Goal: Entertainment & Leisure: Browse casually

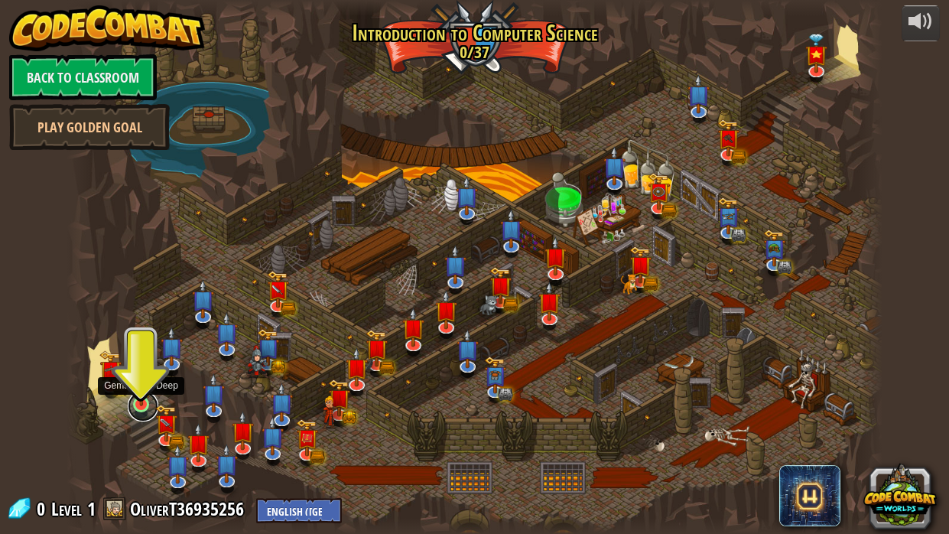
click at [129, 414] on div "Kithgard Gates Escape the Kithgard dungeons, and don't let the guardians get yo…" at bounding box center [474, 267] width 816 height 534
click at [140, 412] on link at bounding box center [143, 406] width 31 height 31
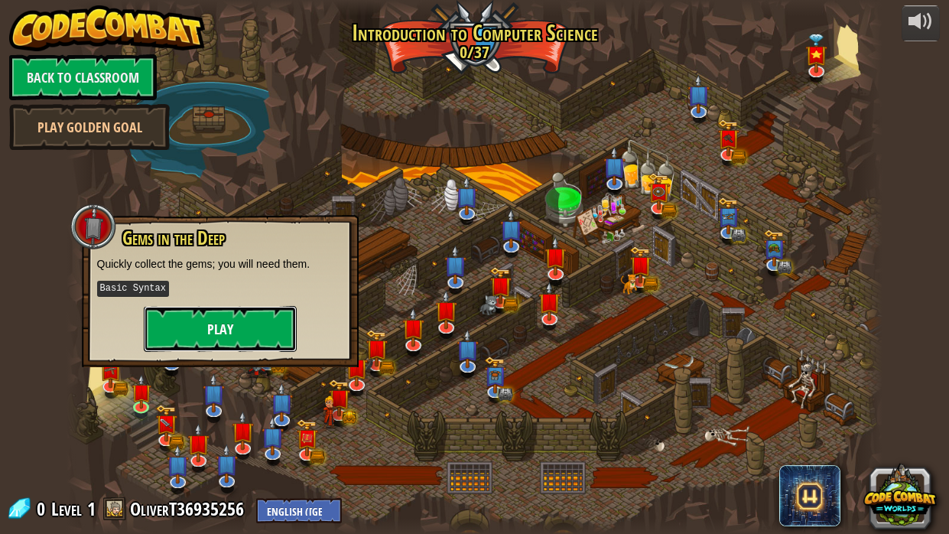
click at [235, 323] on button "Play" at bounding box center [220, 329] width 153 height 46
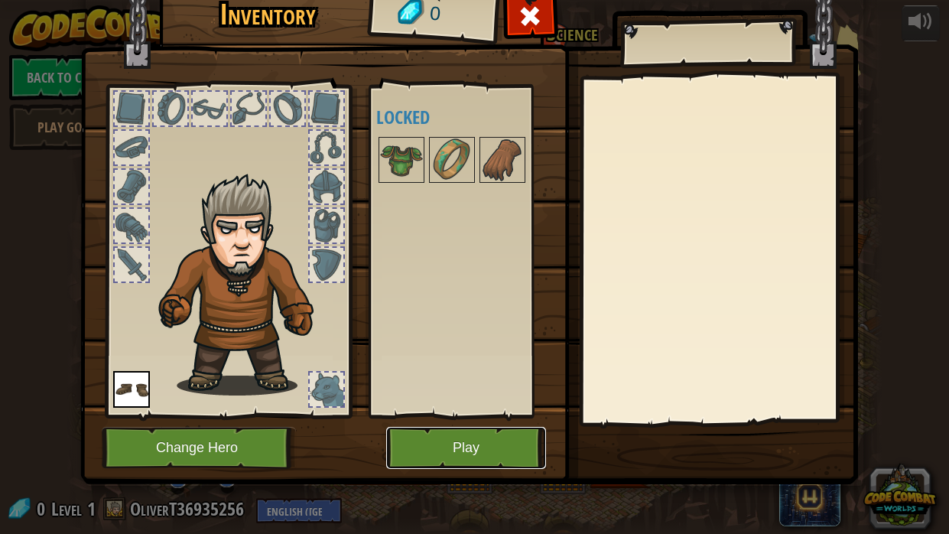
click at [422, 446] on button "Play" at bounding box center [466, 448] width 160 height 42
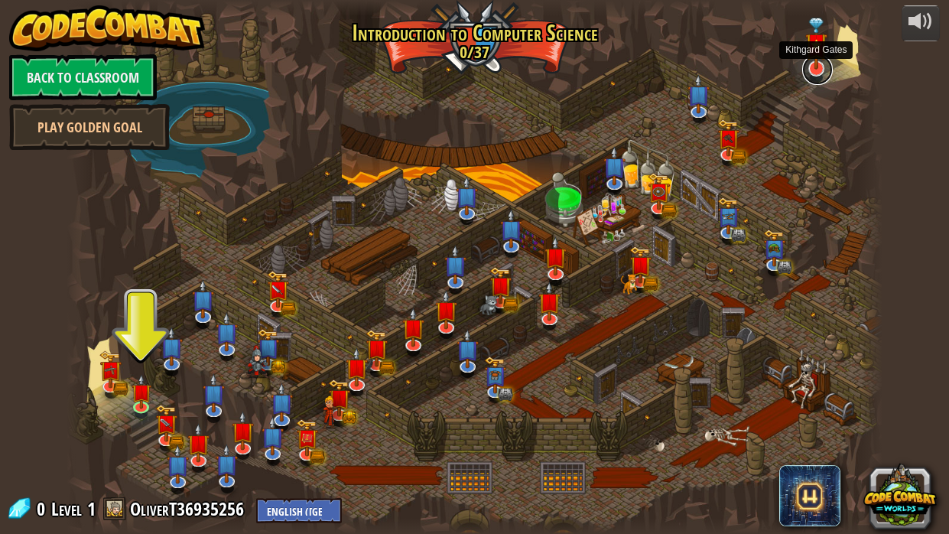
click at [809, 76] on link at bounding box center [817, 69] width 31 height 31
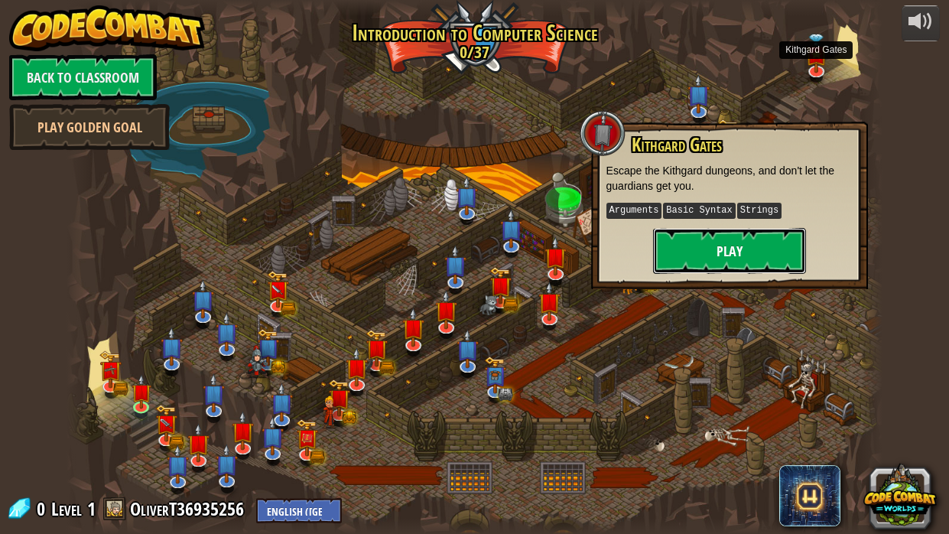
click at [731, 253] on button "Play" at bounding box center [729, 251] width 153 height 46
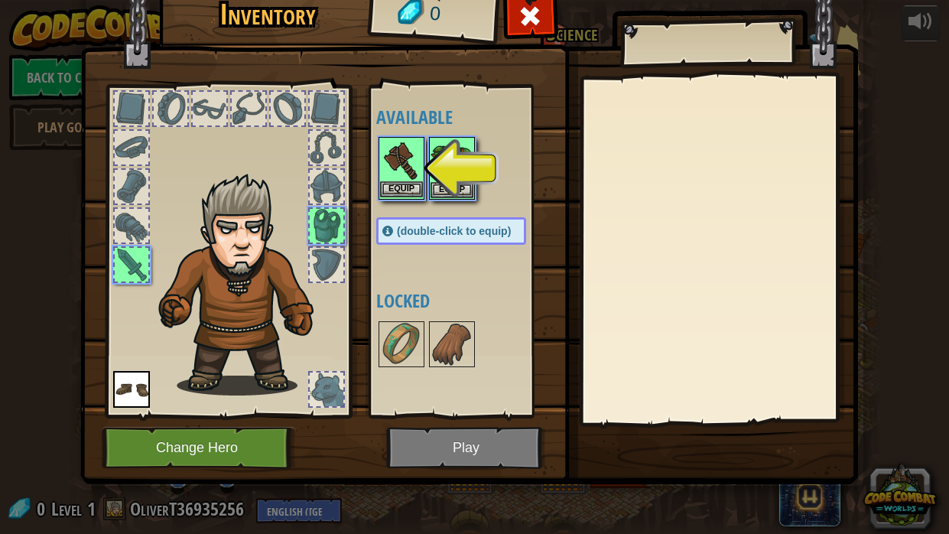
click at [413, 173] on img at bounding box center [401, 159] width 43 height 43
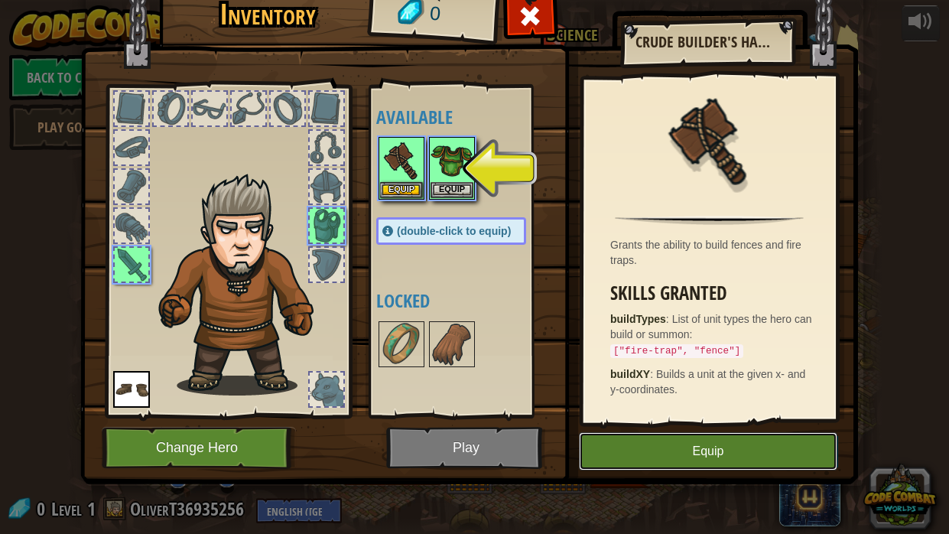
click at [627, 442] on button "Equip" at bounding box center [708, 451] width 258 height 38
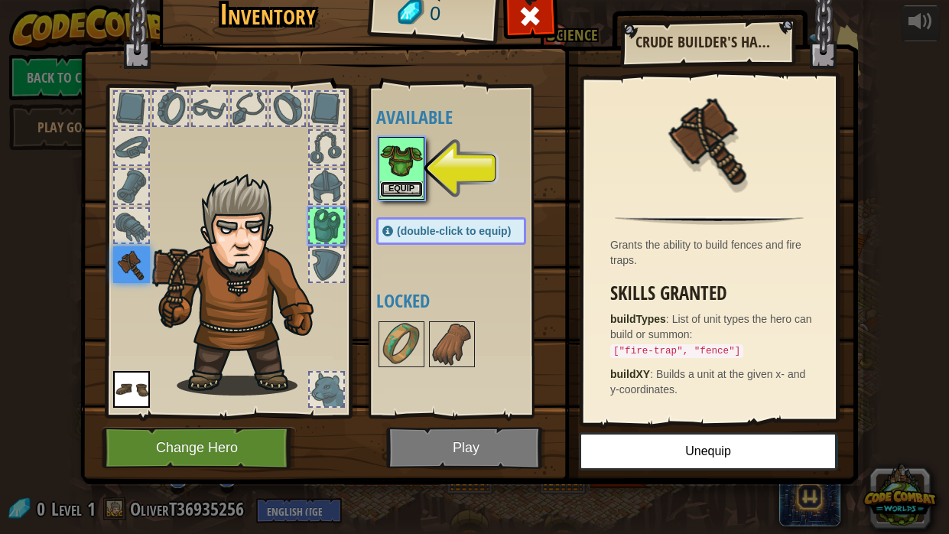
click at [415, 193] on button "Equip" at bounding box center [401, 189] width 43 height 16
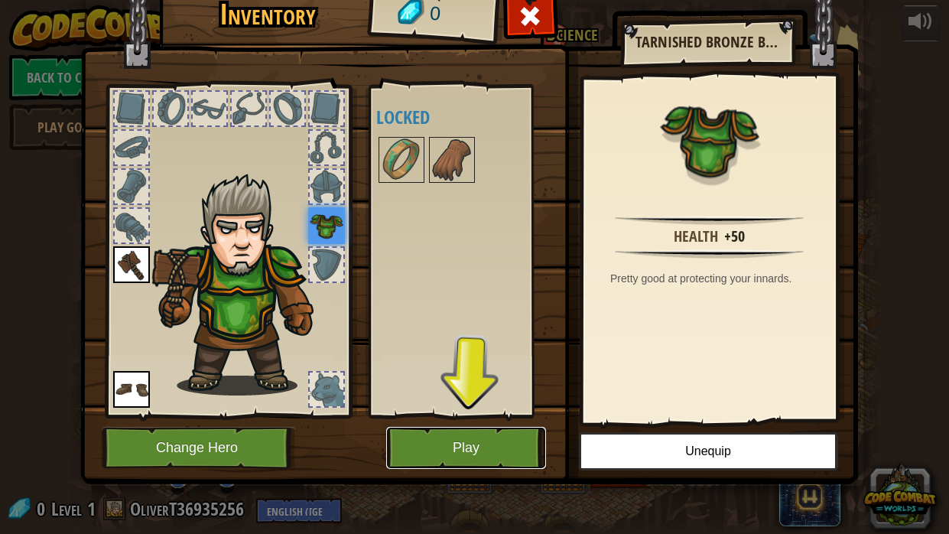
click at [486, 442] on button "Play" at bounding box center [466, 448] width 160 height 42
